Goal: Task Accomplishment & Management: Manage account settings

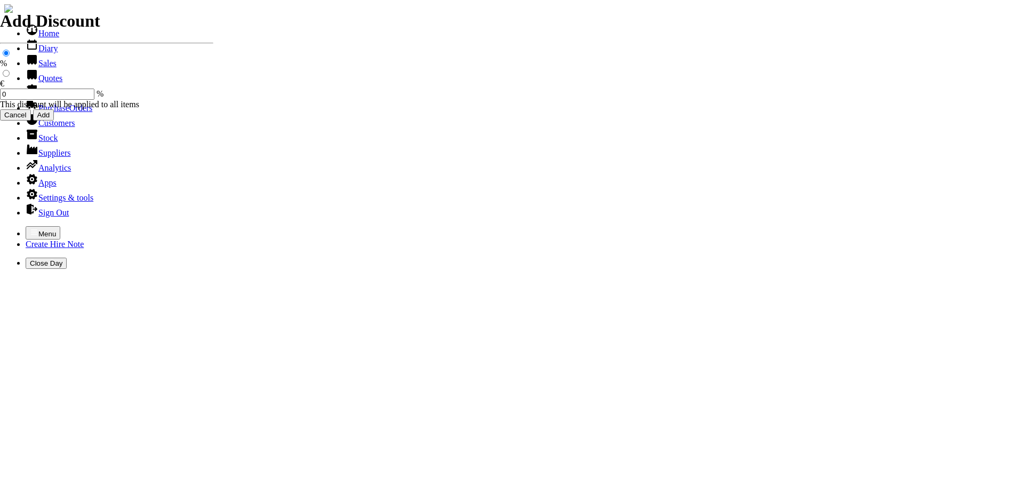
select select "HO"
click at [31, 229] on icon "button" at bounding box center [34, 231] width 6 height 5
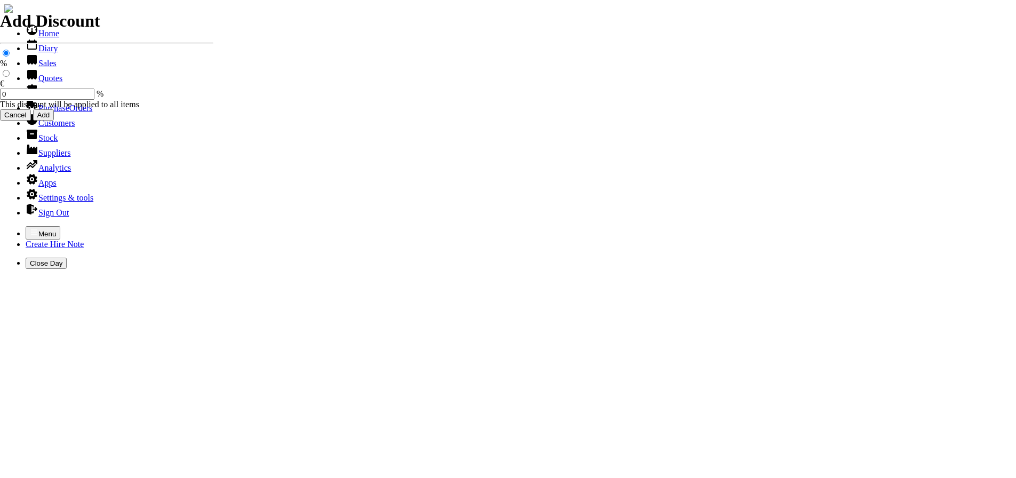
click at [36, 98] on link "Hire Notes" at bounding box center [51, 93] width 50 height 9
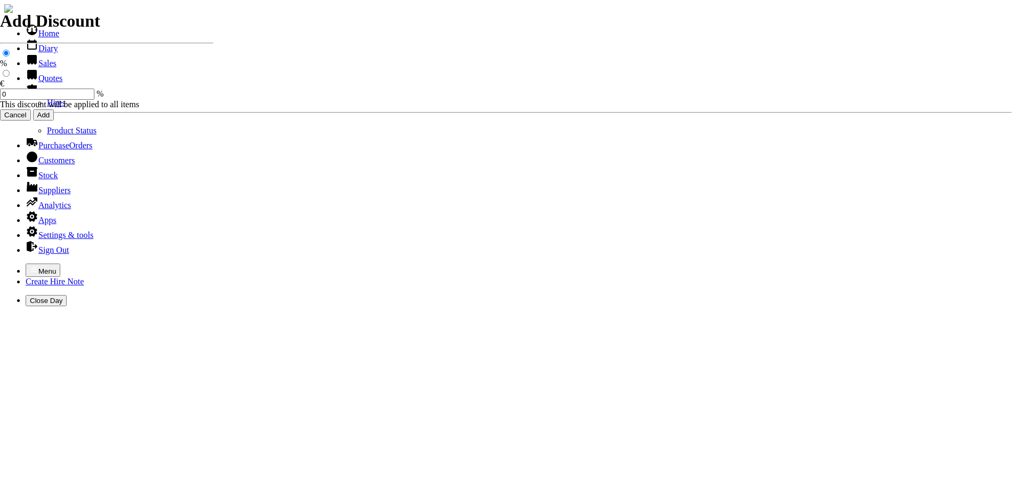
click at [47, 107] on link "Hires" at bounding box center [56, 102] width 19 height 9
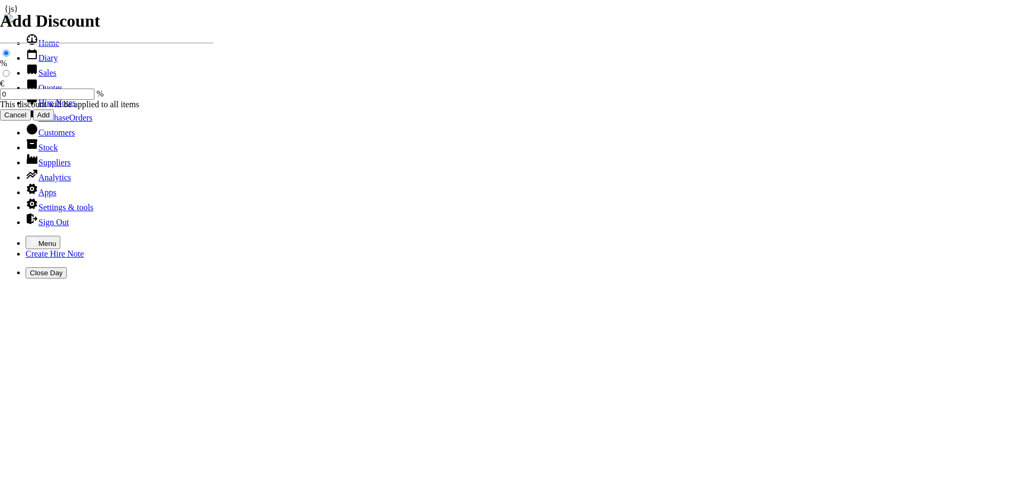
type input "DAVE"
type input "26/08/2025"
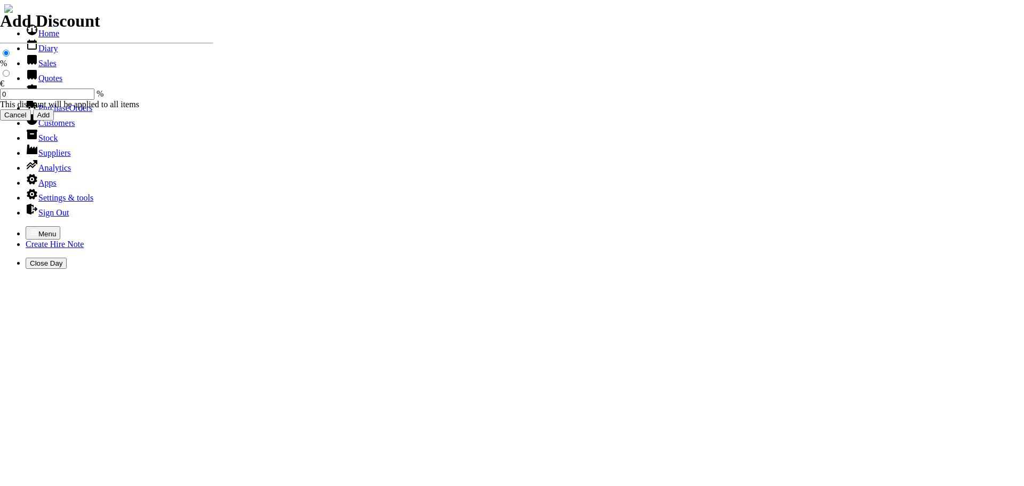
type input "28/08/2025"
type input "80"
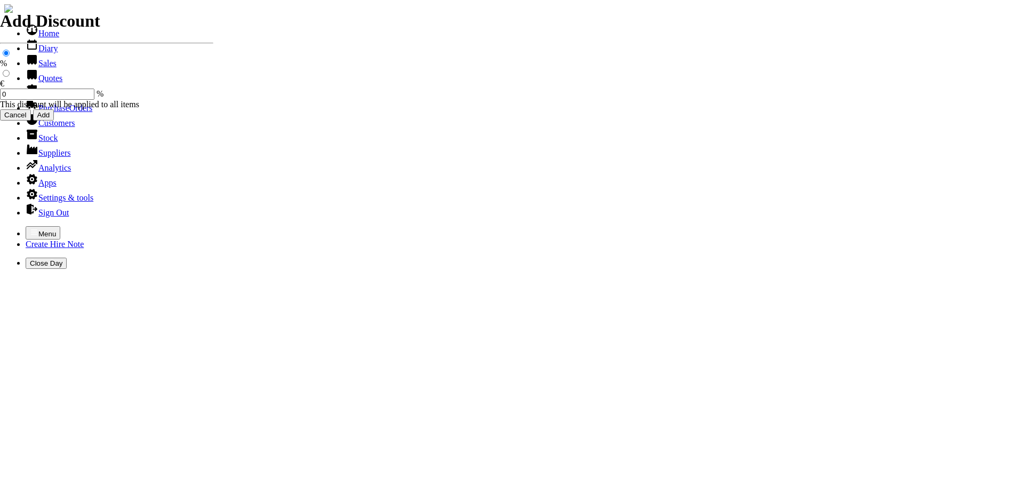
type input "First Day, 1 day(s)"
type input "60.00"
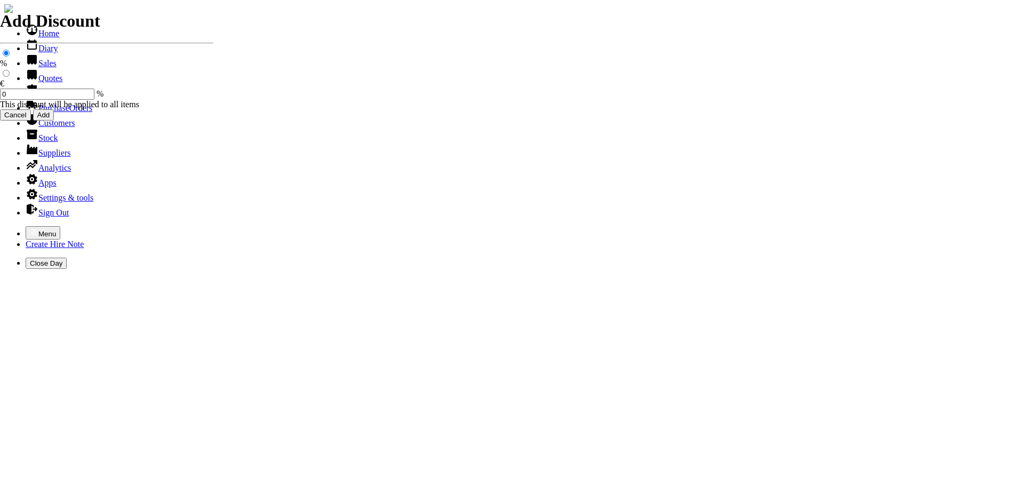
select select "HO"
select select "3"
type input "101499"
type input "dcarty@kildarecoco.ie"
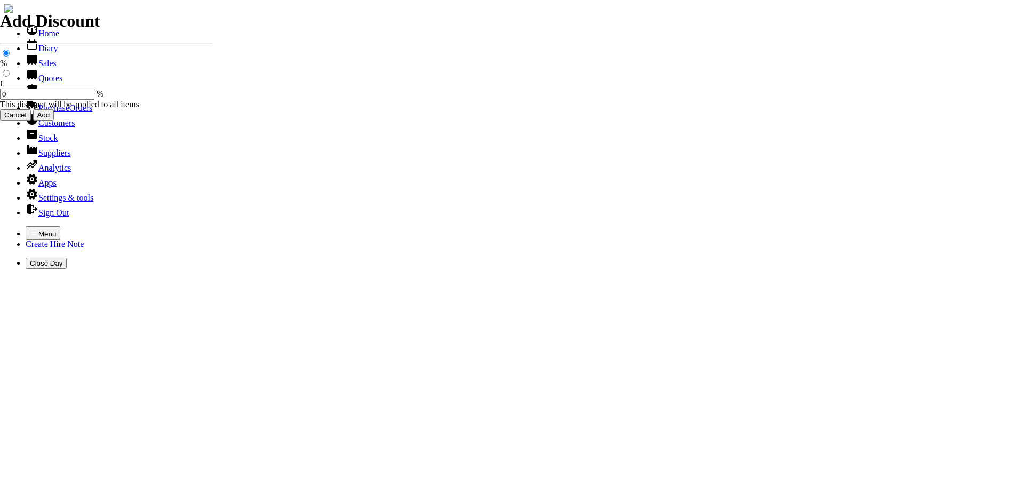
type input "DAVID CARTY"
click at [30, 228] on icon "button" at bounding box center [34, 232] width 9 height 9
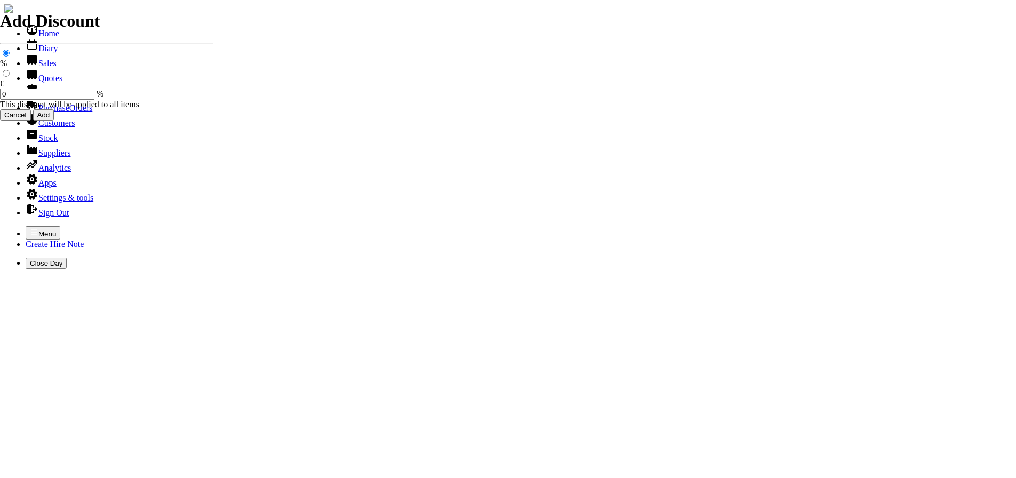
click at [32, 68] on link "Sales" at bounding box center [41, 63] width 31 height 9
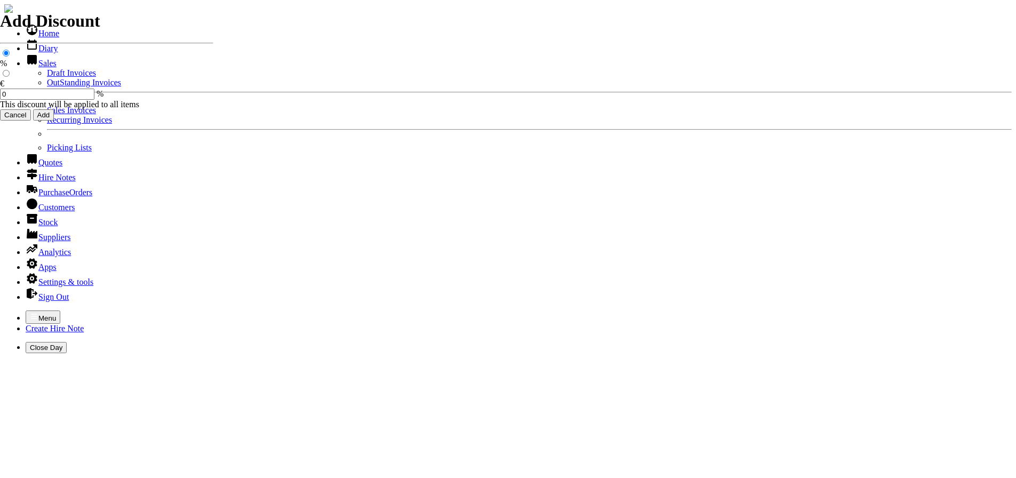
click at [47, 87] on link "OutStanding Invoices" at bounding box center [84, 82] width 74 height 9
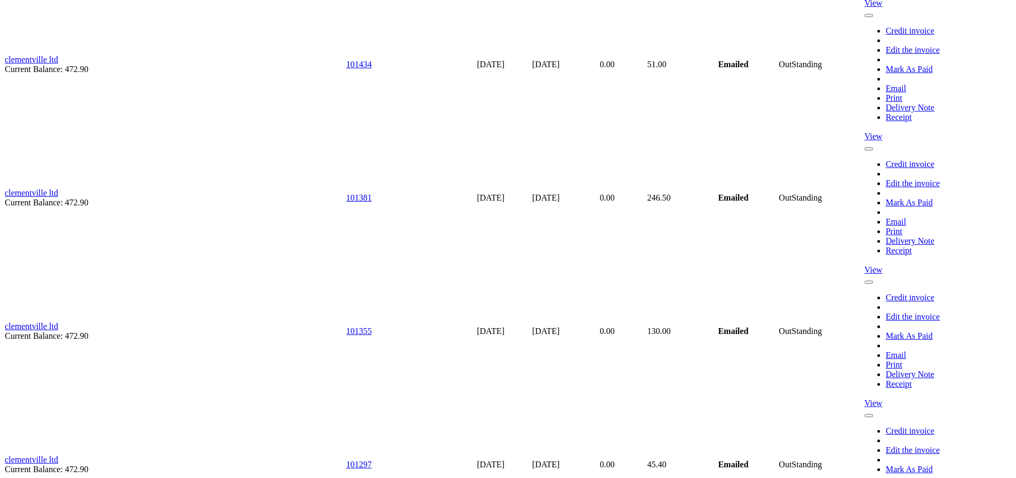
scroll to position [4588, 0]
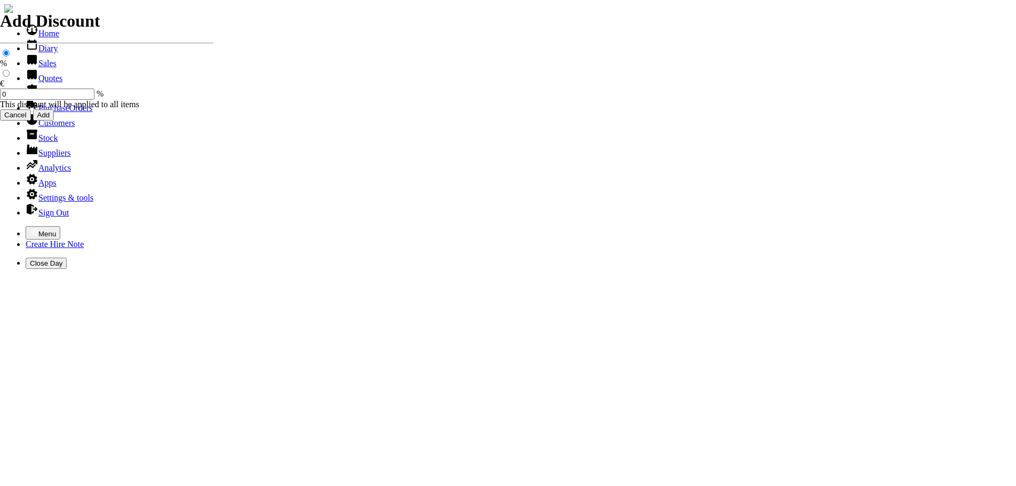
select select "HO"
select select "3"
select select "HO"
click at [30, 228] on icon "button" at bounding box center [34, 232] width 9 height 9
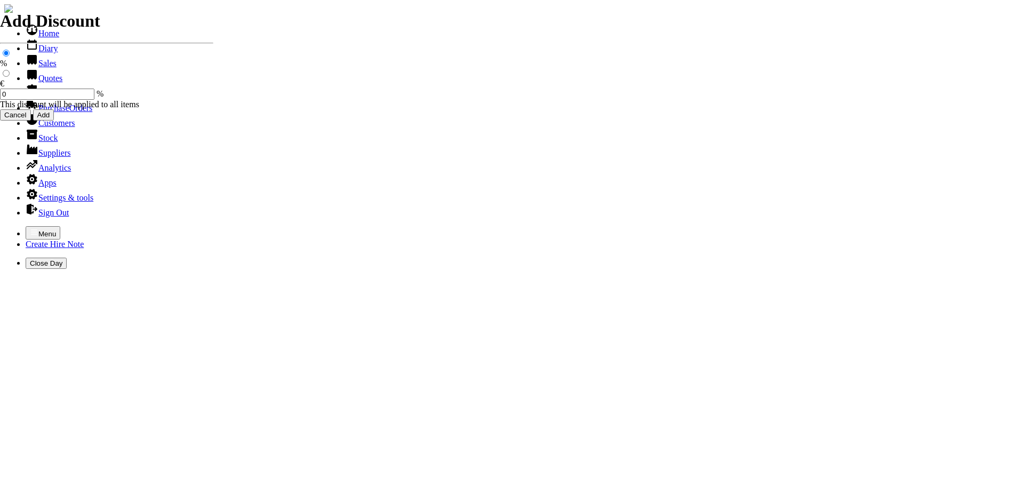
click at [37, 68] on link "Sales" at bounding box center [41, 63] width 31 height 9
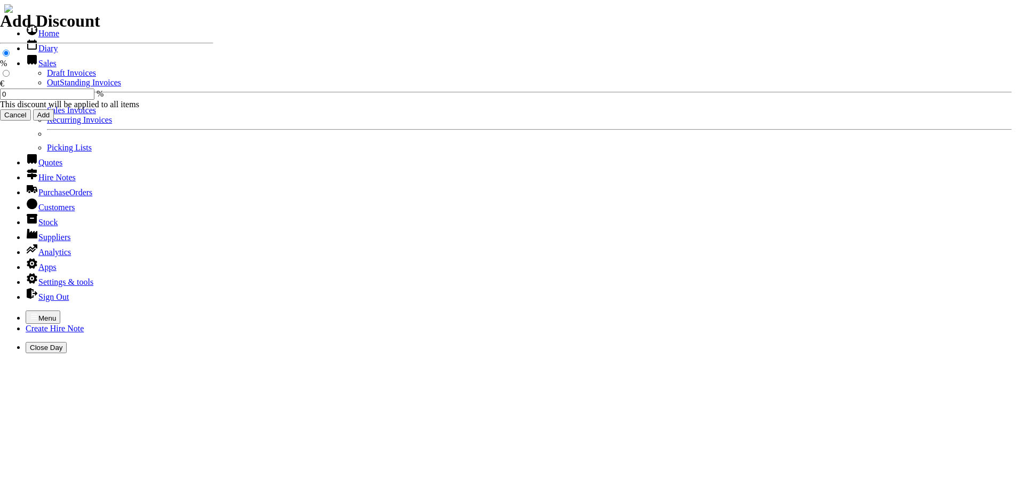
click at [47, 115] on link "Sales Invoices" at bounding box center [71, 110] width 49 height 9
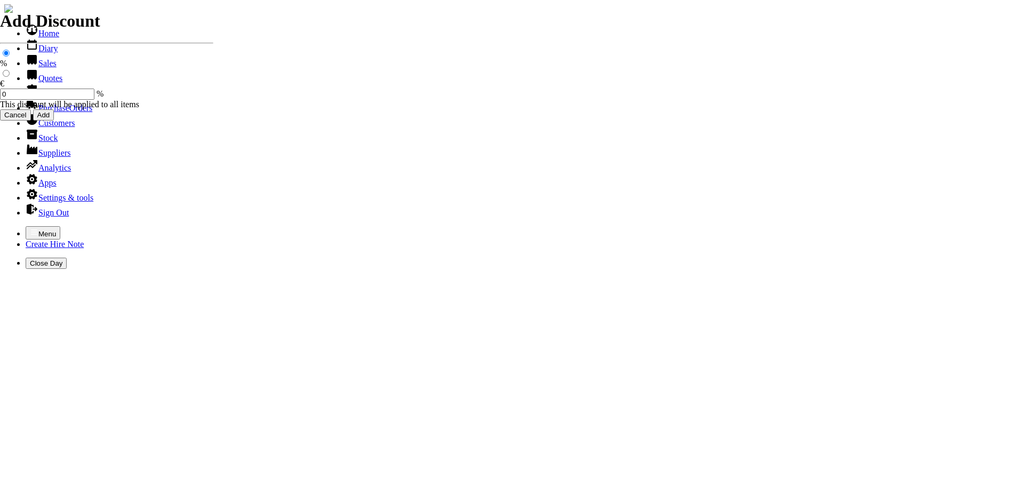
select select "HO"
type input "kildare county"
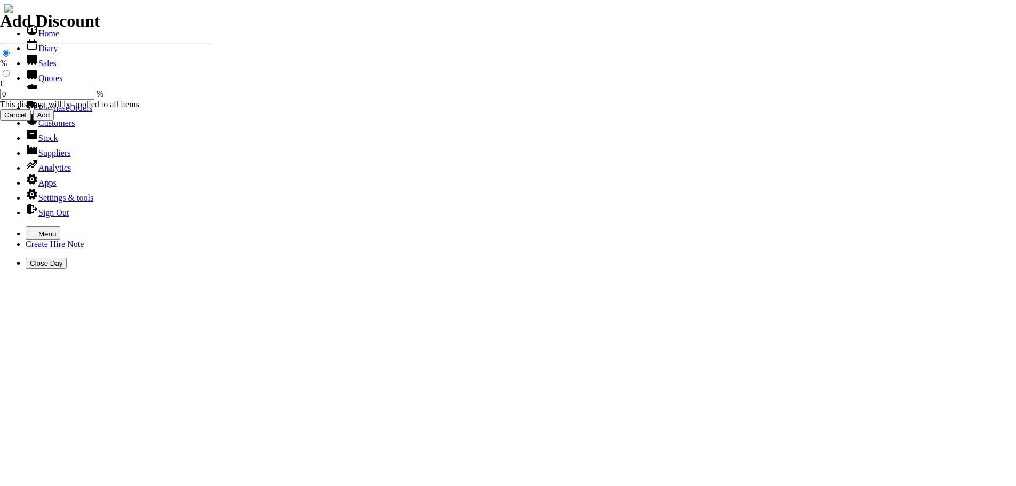
type input "dave"
type input "equipment sales"
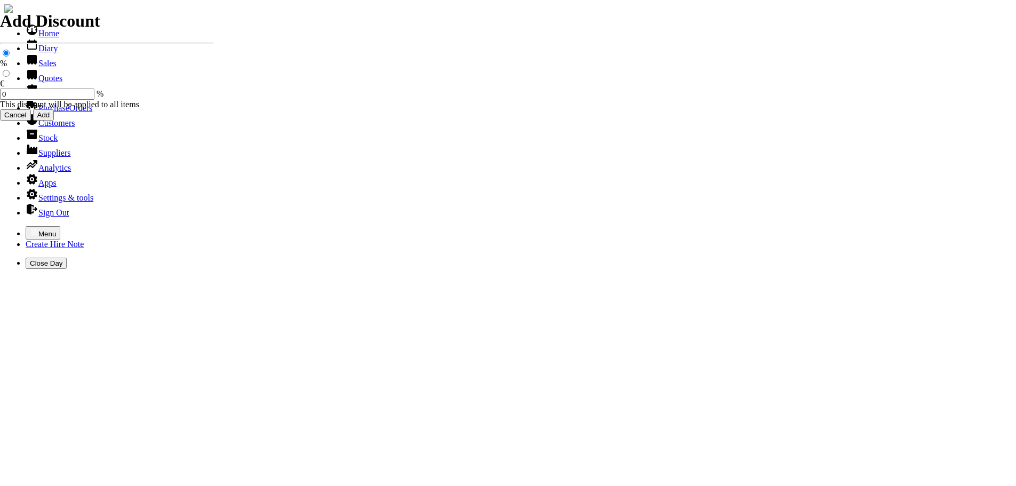
type input "e"
type input "2"
type input "24" SURFACE CLEANER C/W HANDLES & JETS"
type input "4"
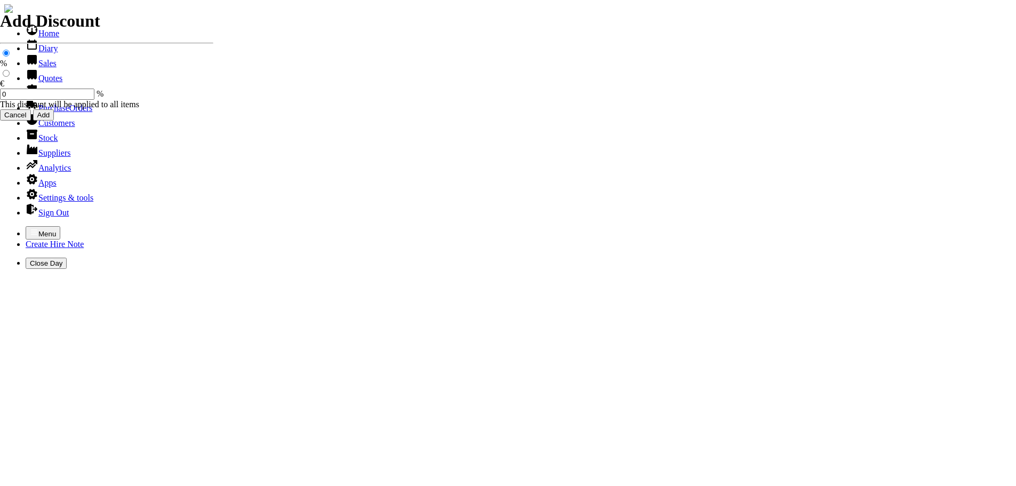
type input "150.00"
type input "equipment sales"
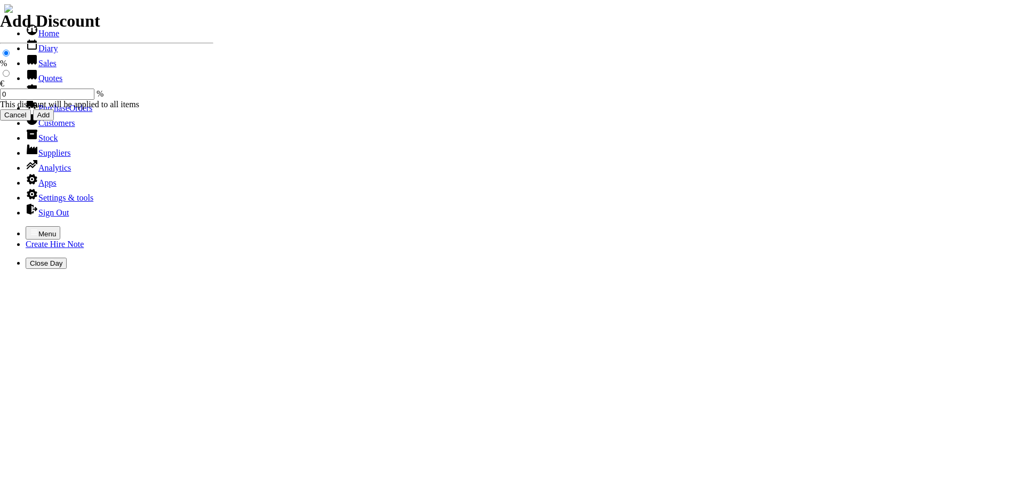
type input "e"
type input "PRICE OF CLEANER 450.00 LESS 300.00 CREDIT DUE BALANCE 150.00"
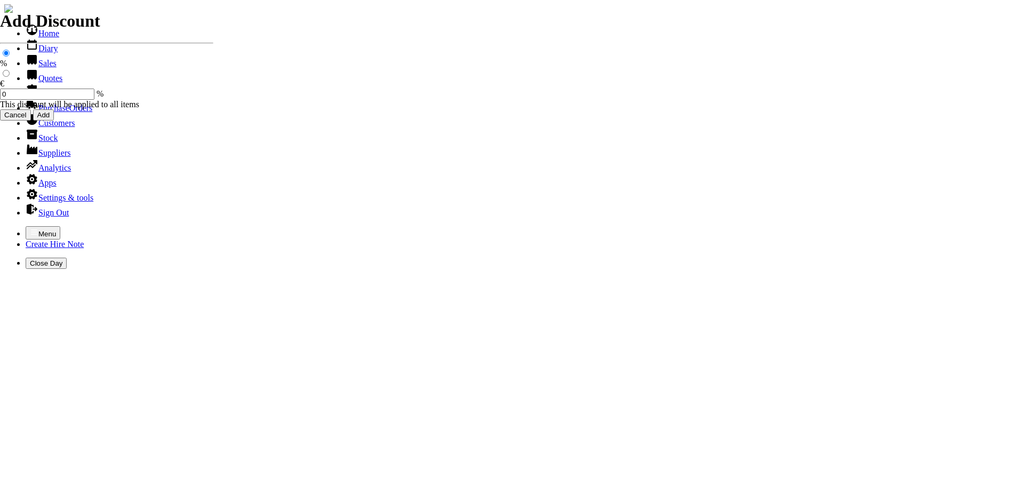
type input "101500"
type input "dcarty@kildarecoco.ie"
type input "DAVID CARTY"
click at [30, 228] on icon "button" at bounding box center [34, 232] width 9 height 9
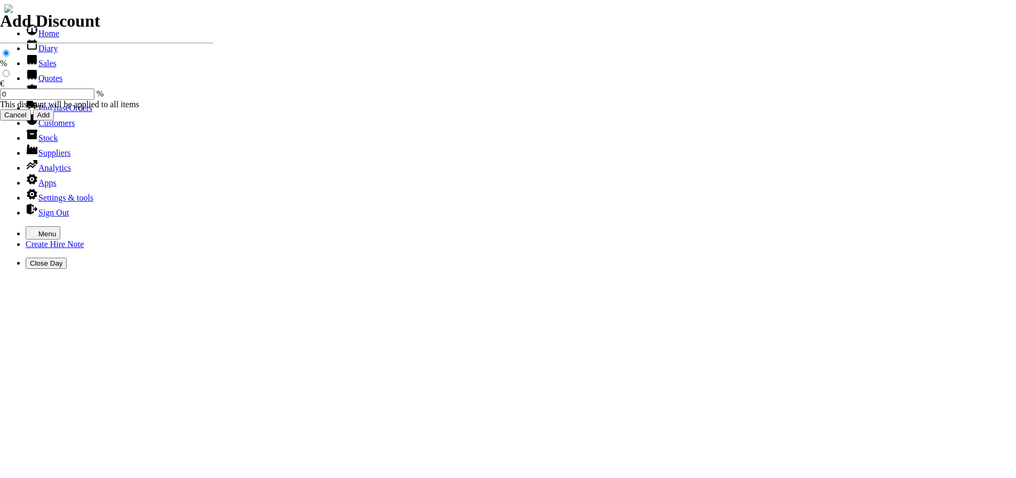
click at [37, 68] on link "Sales" at bounding box center [41, 63] width 31 height 9
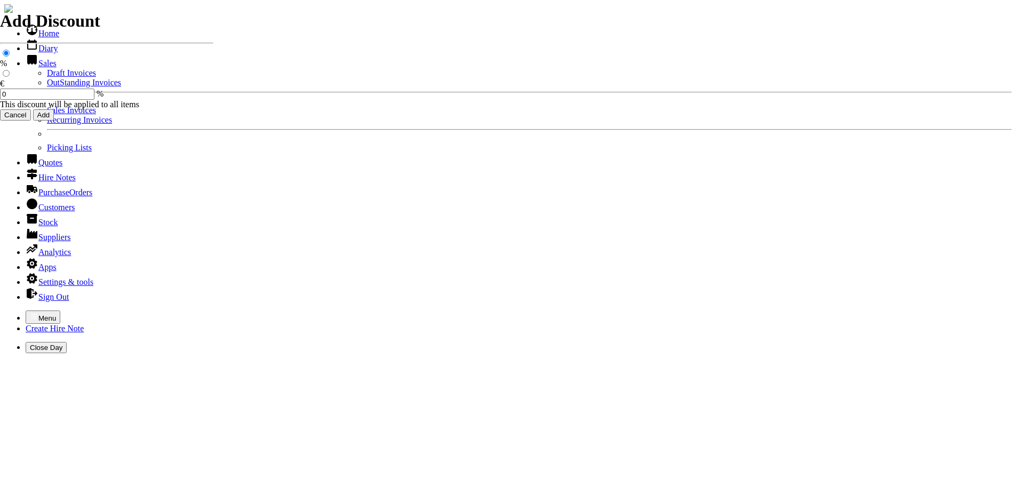
click at [47, 87] on link "OutStanding Invoices" at bounding box center [84, 82] width 74 height 9
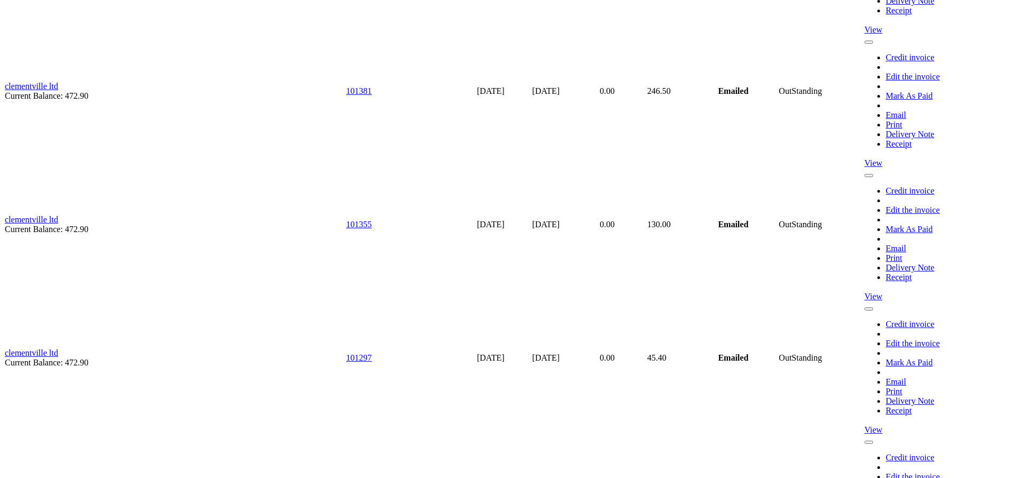
scroll to position [4695, 0]
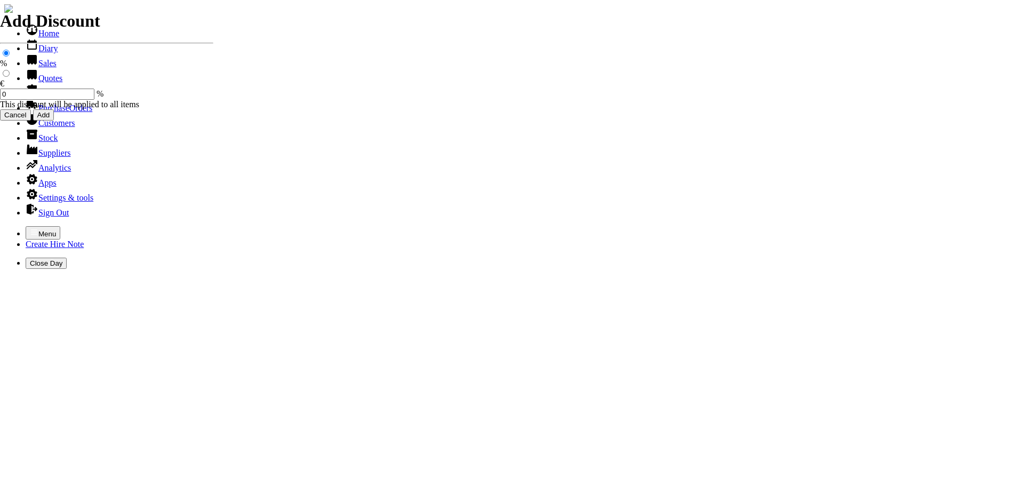
select select "HO"
click at [30, 228] on icon "button" at bounding box center [34, 232] width 9 height 9
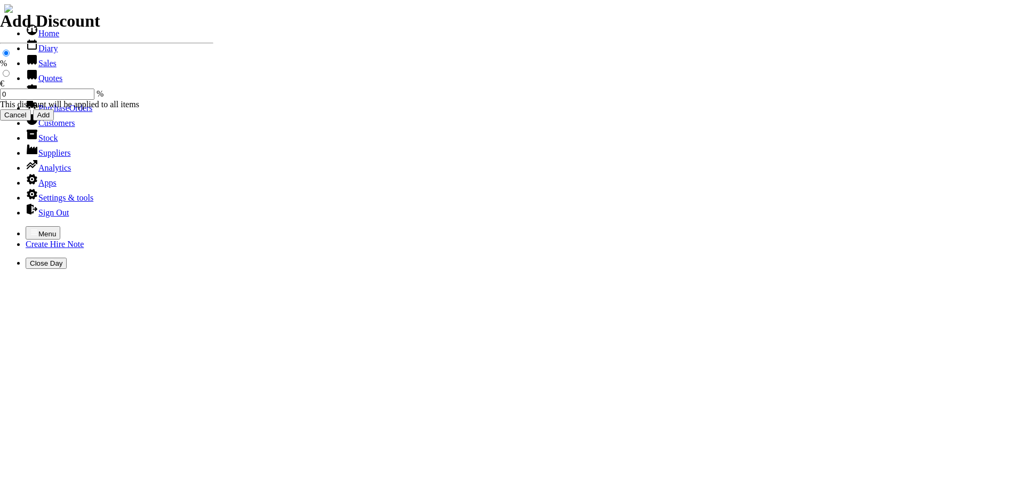
click at [46, 127] on link "Customers" at bounding box center [50, 122] width 49 height 9
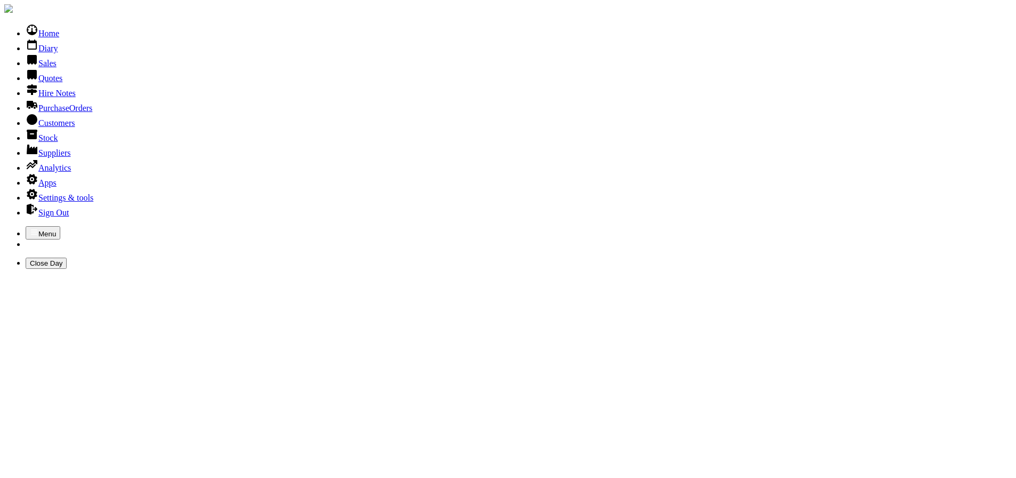
type input "KILDARE COU"
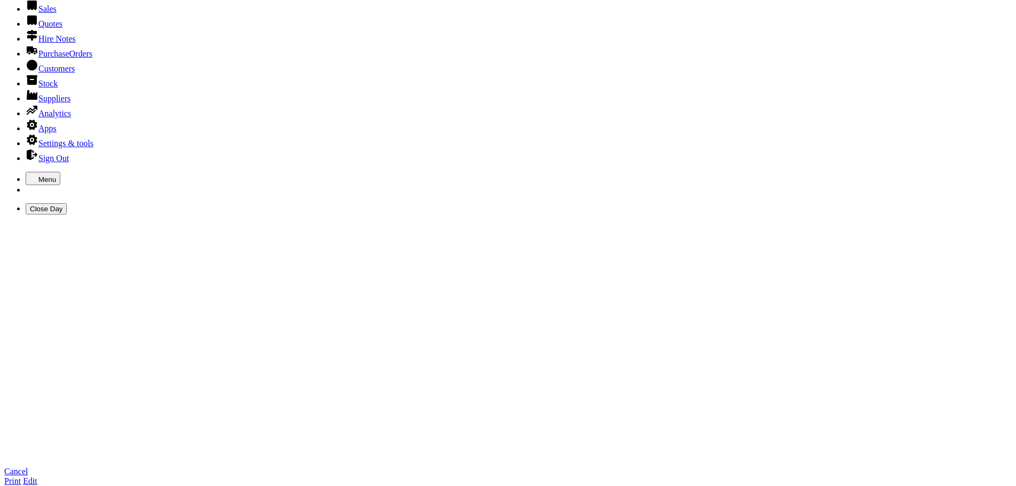
scroll to position [53, 0]
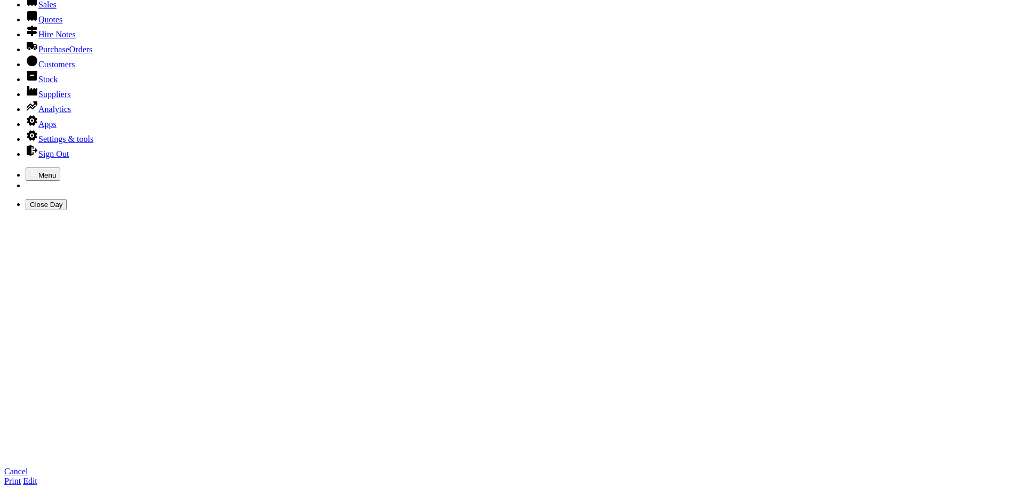
scroll to position [160, 0]
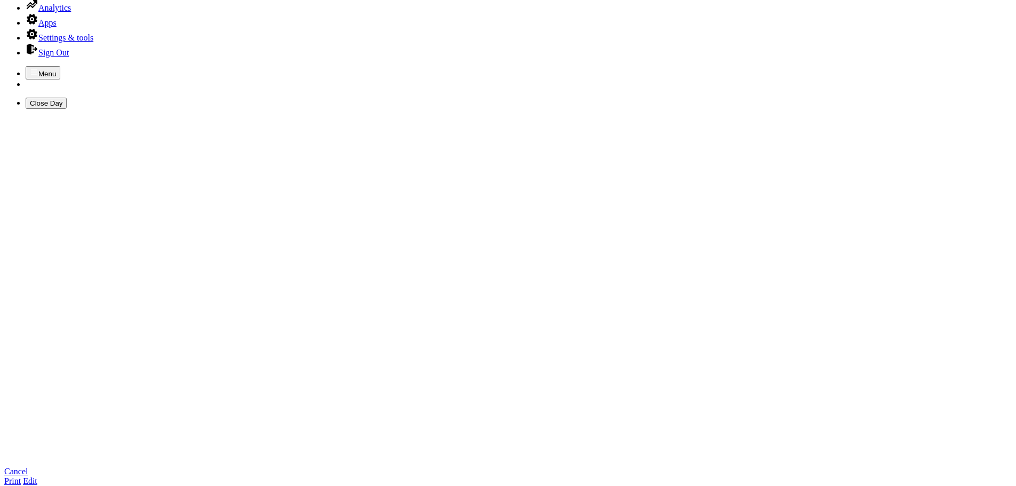
type textarea "[PERSON_NAME] [EMAIL_ADDRESS][DOMAIN_NAME] [PERSON_NAME] PRIVATE NO. 087/2642845"
